Goal: Check status: Check status

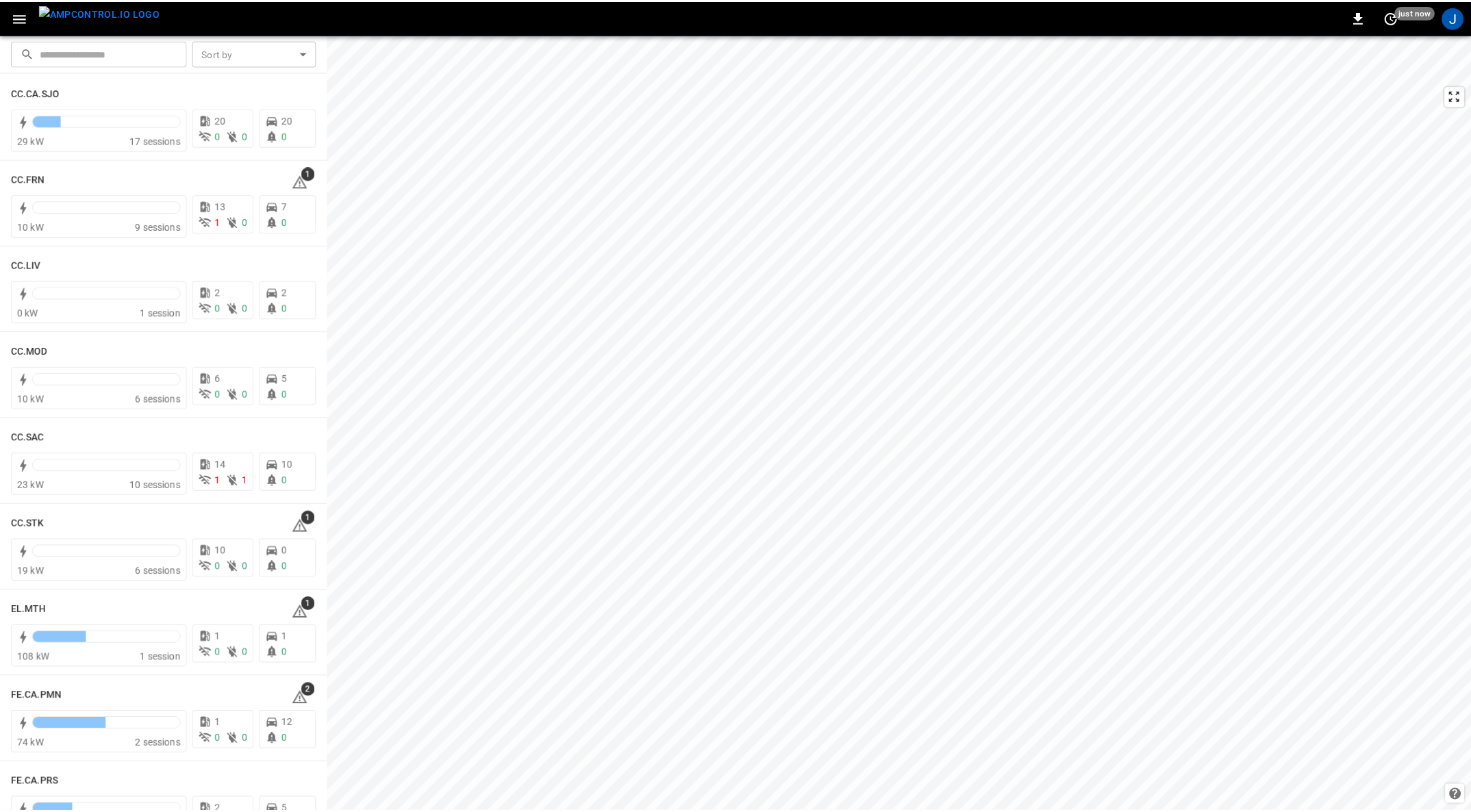
scroll to position [873, 0]
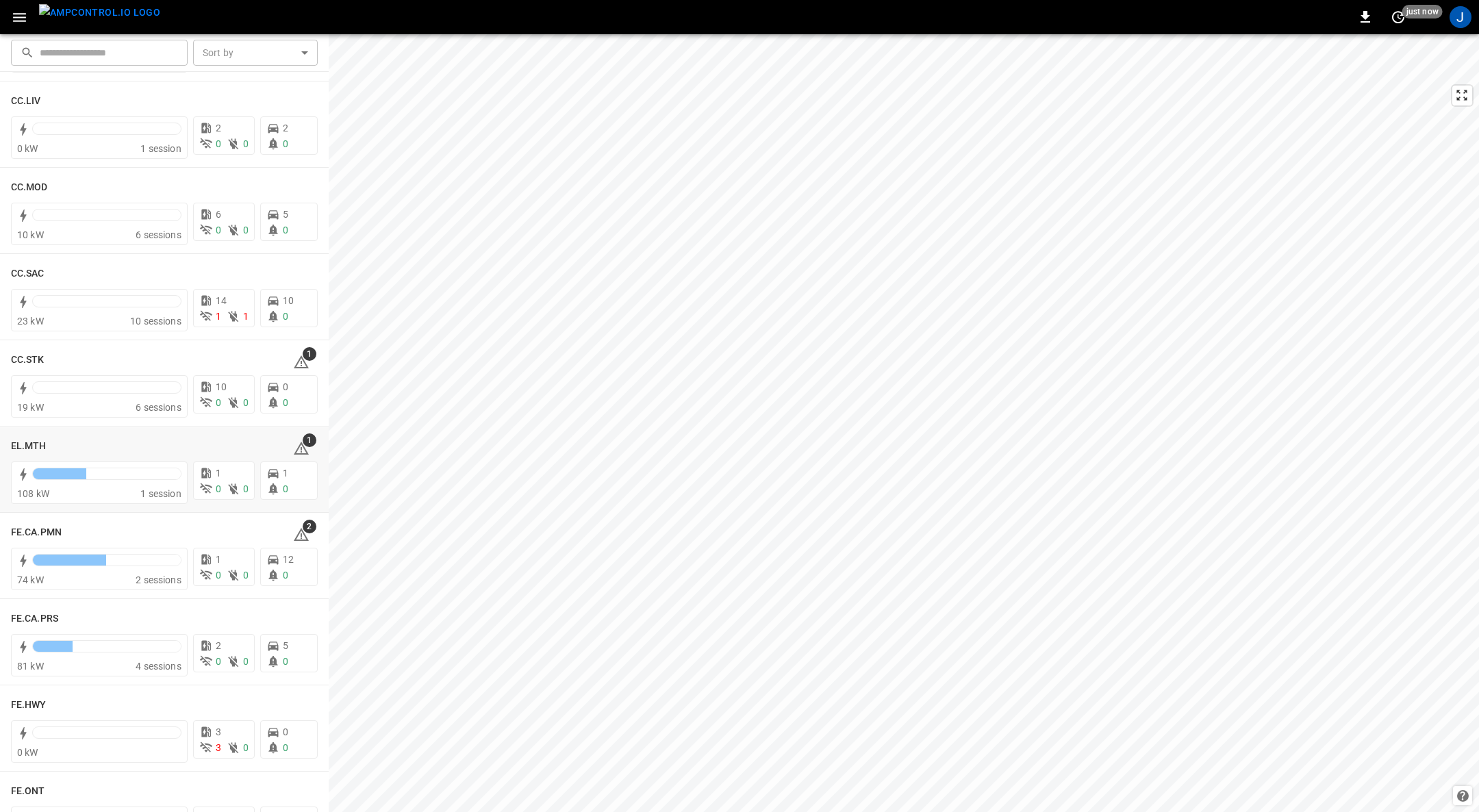
click at [25, 438] on div "EL.MTH" at bounding box center [38, 446] width 55 height 16
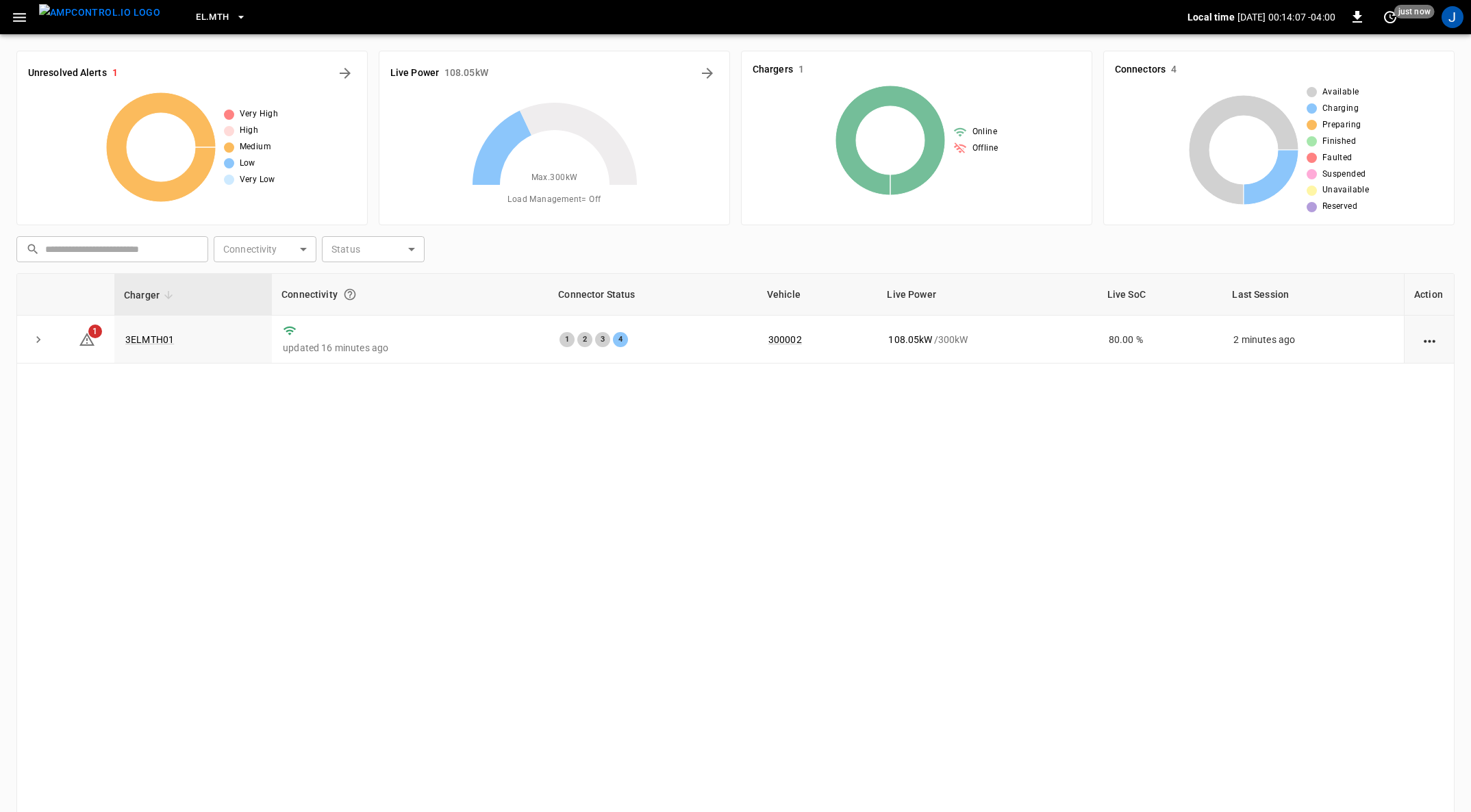
click at [150, 341] on link "3ELMTH01" at bounding box center [149, 339] width 49 height 11
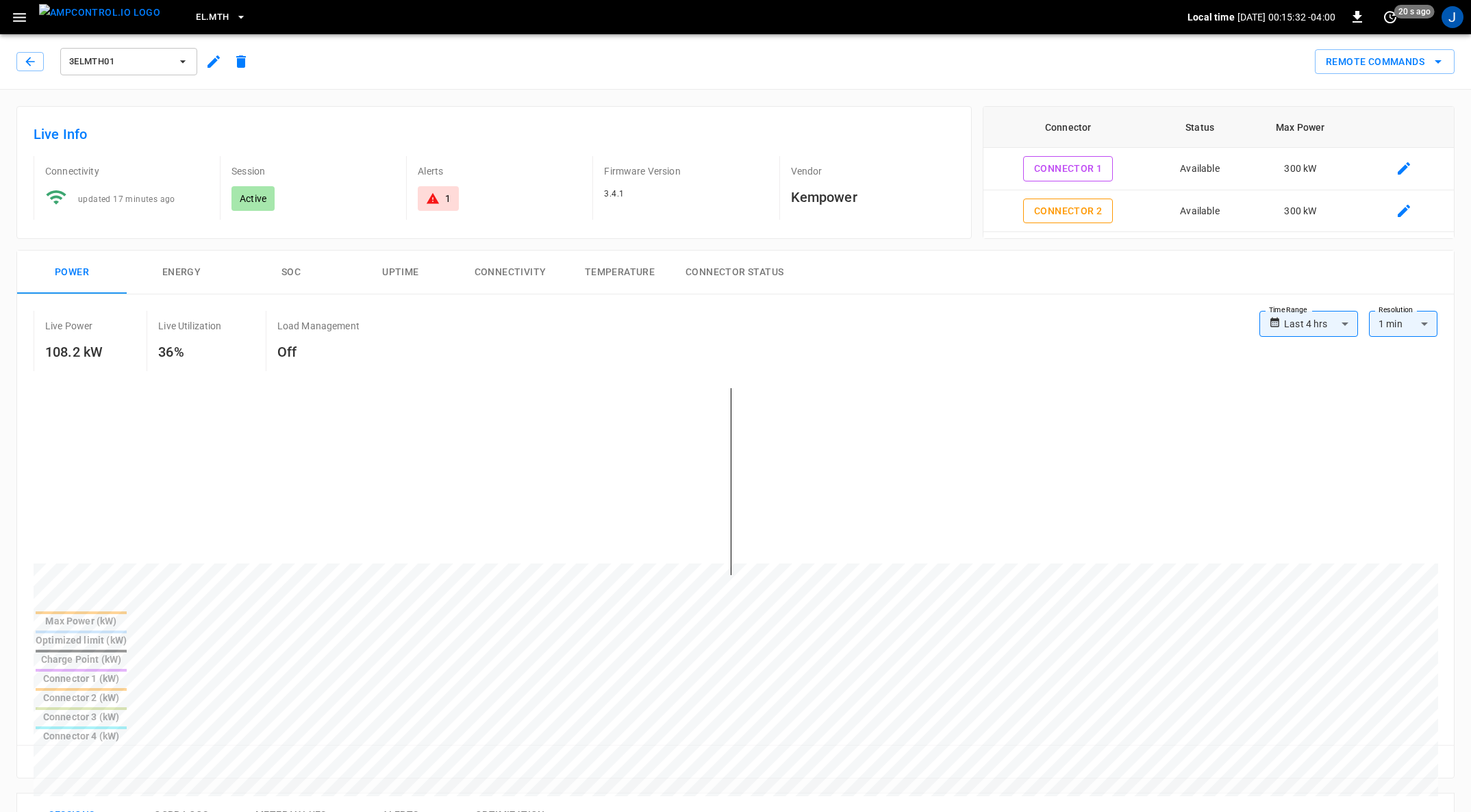
click at [0, 462] on div "**********" at bounding box center [735, 804] width 1471 height 1428
